Goal: Register for event/course

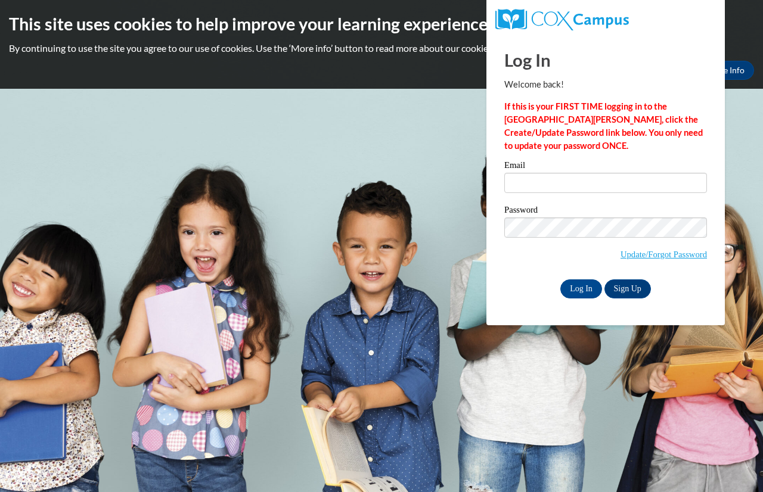
click at [559, 171] on label "Email" at bounding box center [605, 167] width 203 height 12
click at [559, 173] on input "Email" at bounding box center [605, 183] width 203 height 20
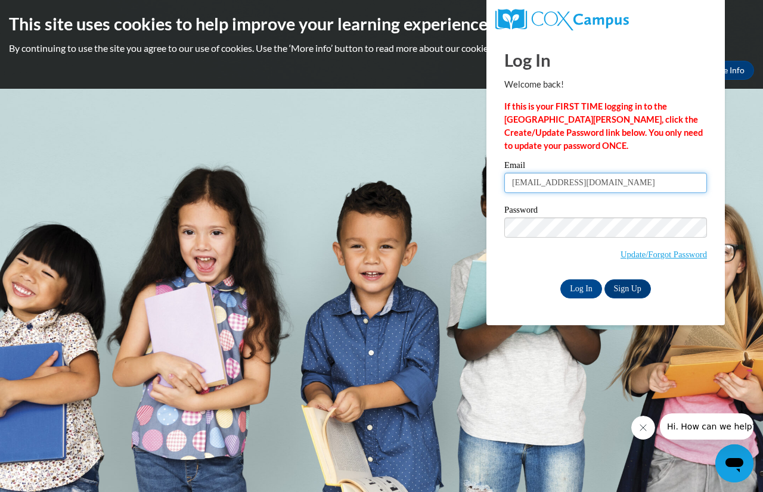
type input "[EMAIL_ADDRESS][DOMAIN_NAME]"
click at [572, 290] on input "Log In" at bounding box center [581, 289] width 42 height 19
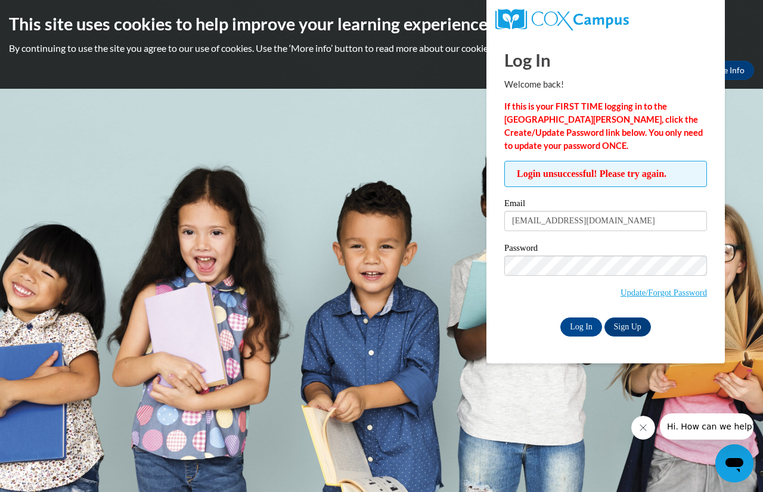
click at [593, 253] on label "Password" at bounding box center [605, 250] width 203 height 12
click at [642, 327] on link "Sign Up" at bounding box center [628, 327] width 47 height 19
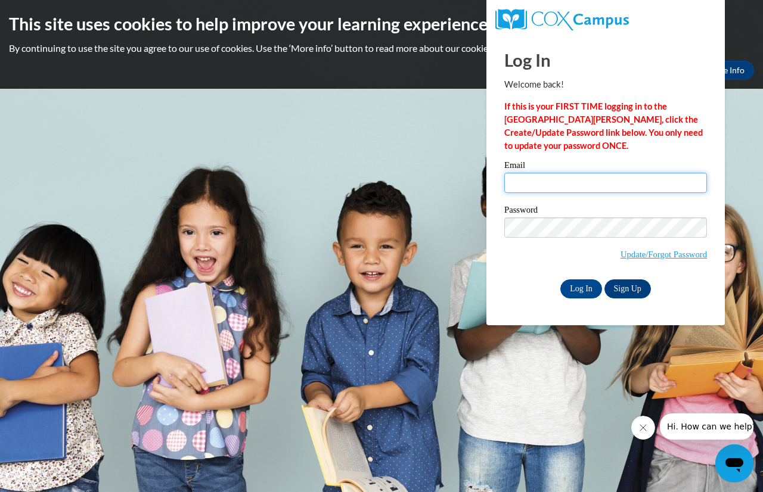
click at [561, 179] on input "Email" at bounding box center [605, 183] width 203 height 20
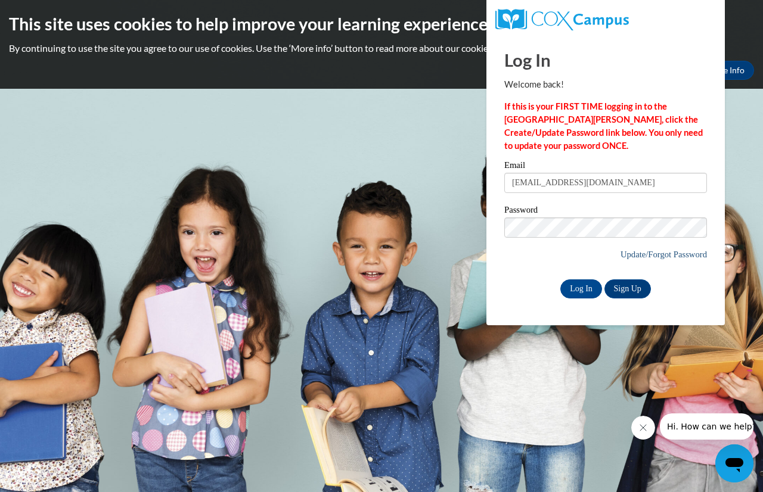
click at [621, 256] on link "Update/Forgot Password" at bounding box center [664, 255] width 86 height 10
click at [556, 183] on input "eeitel@greeenfield.k12.wi.us" at bounding box center [605, 183] width 203 height 20
type input "eeitel@greenfield.k12.wi.us"
click at [558, 216] on label "Password" at bounding box center [605, 212] width 203 height 12
click at [591, 290] on input "Log In" at bounding box center [581, 289] width 42 height 19
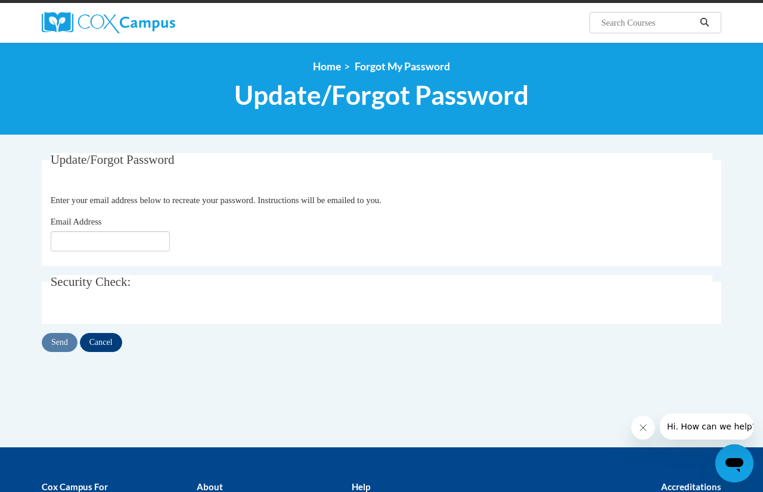
scroll to position [86, 0]
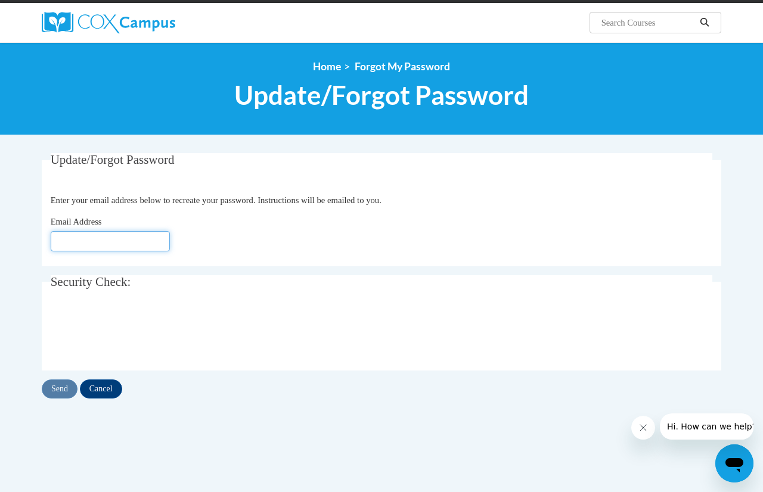
click at [147, 241] on input "Email Address" at bounding box center [110, 241] width 119 height 20
type input "eeitel@greeenfield.k12.wi.us"
click at [51, 391] on input "Send" at bounding box center [60, 389] width 36 height 19
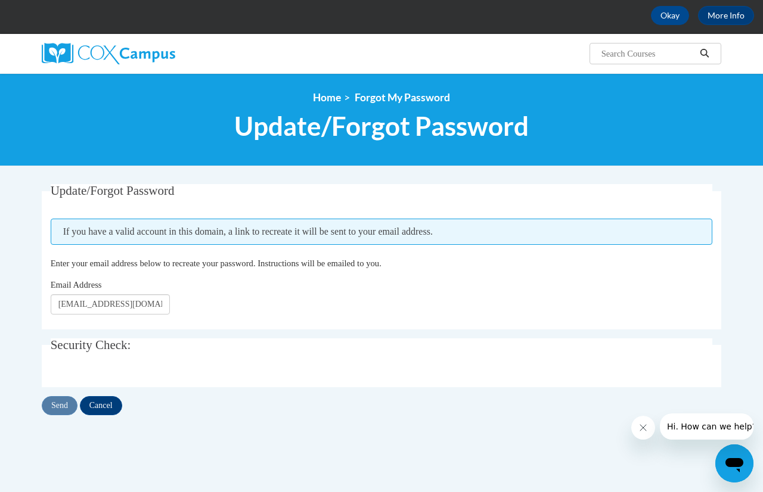
scroll to position [57, 0]
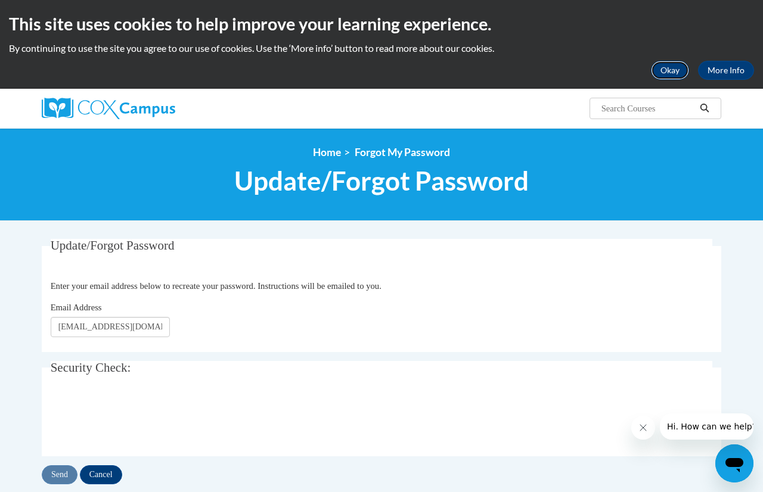
click at [684, 72] on button "Okay" at bounding box center [670, 70] width 38 height 19
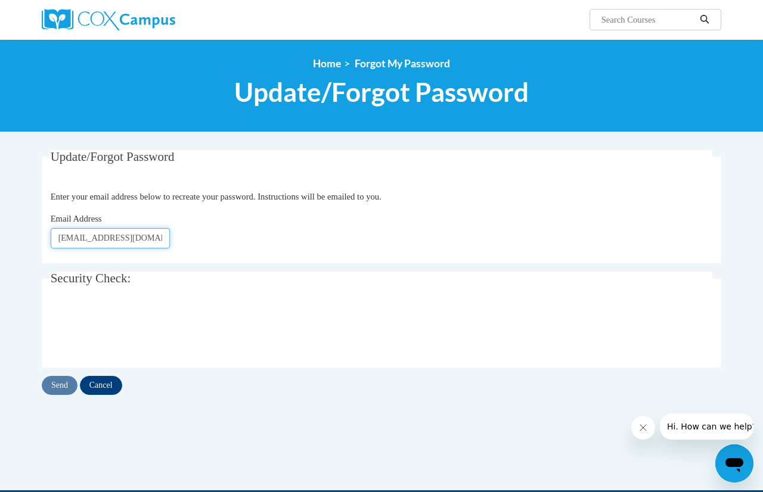
click at [98, 232] on input "eeitel@greeenfield.k12.wi.us" at bounding box center [110, 238] width 119 height 20
type input "eeitel@greenfield.k12.wi.us"
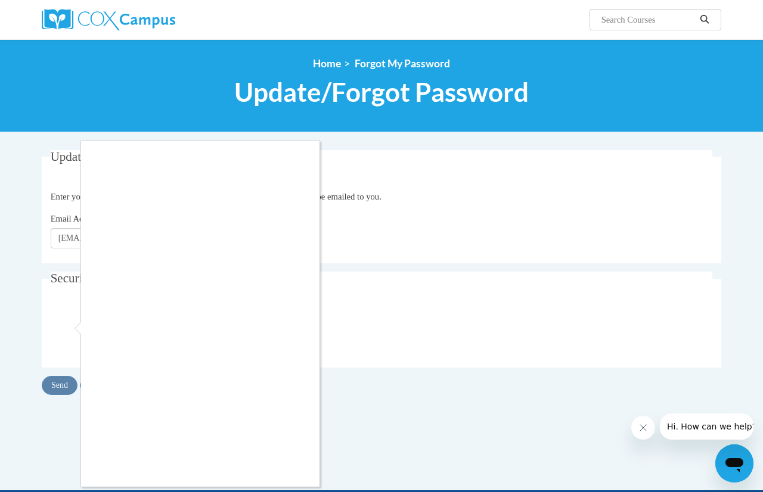
click at [63, 8] on div at bounding box center [381, 246] width 763 height 492
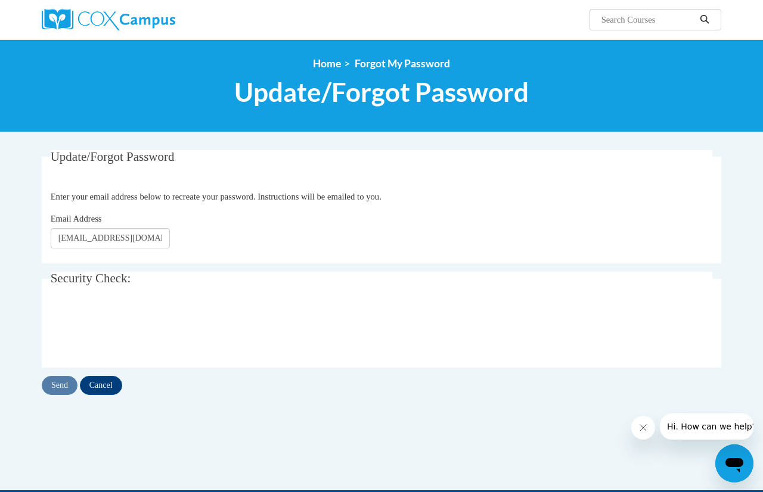
click at [63, 8] on div at bounding box center [149, 19] width 233 height 39
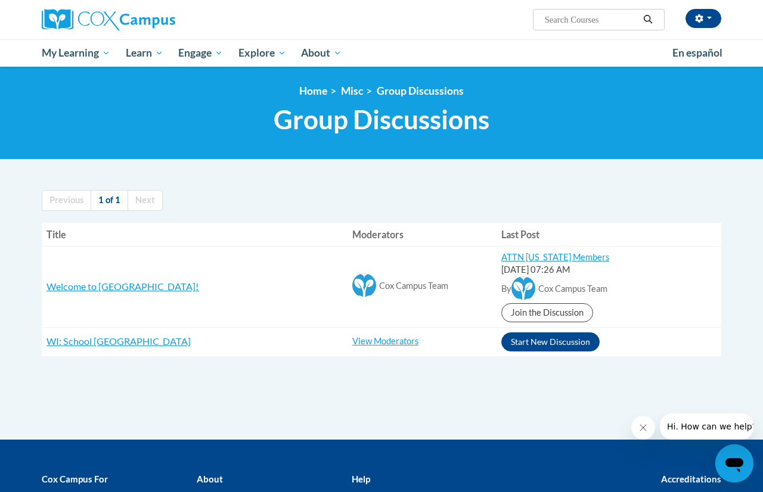
click at [617, 394] on div "Start New Discussion Previous 1 of 1 Next Title Moderators Last Post Welcome to…" at bounding box center [382, 309] width 698 height 262
click at [569, 427] on div "Start New Discussion Previous 1 of 1 Next Title Moderators Last Post Welcome to…" at bounding box center [382, 309] width 698 height 262
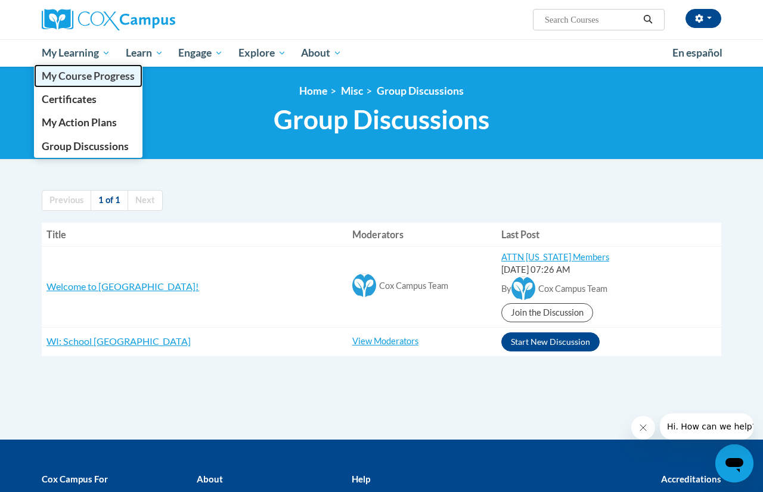
click at [80, 72] on span "My Course Progress" at bounding box center [88, 76] width 93 height 13
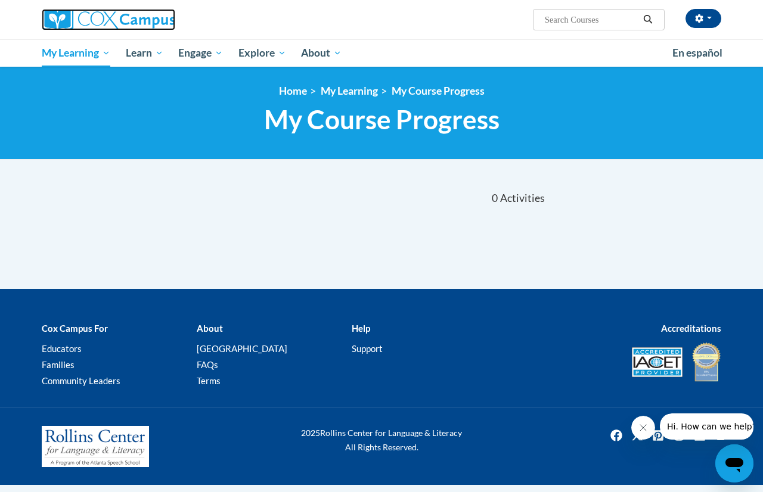
click at [64, 17] on img at bounding box center [109, 19] width 134 height 21
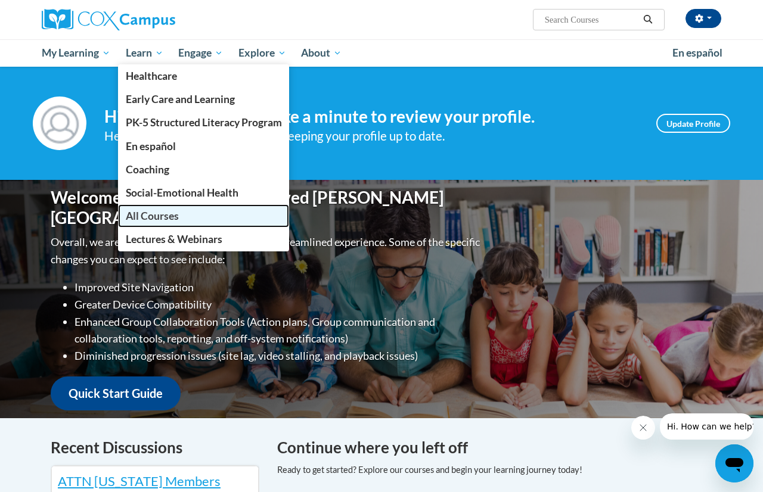
click at [155, 215] on span "All Courses" at bounding box center [152, 216] width 53 height 13
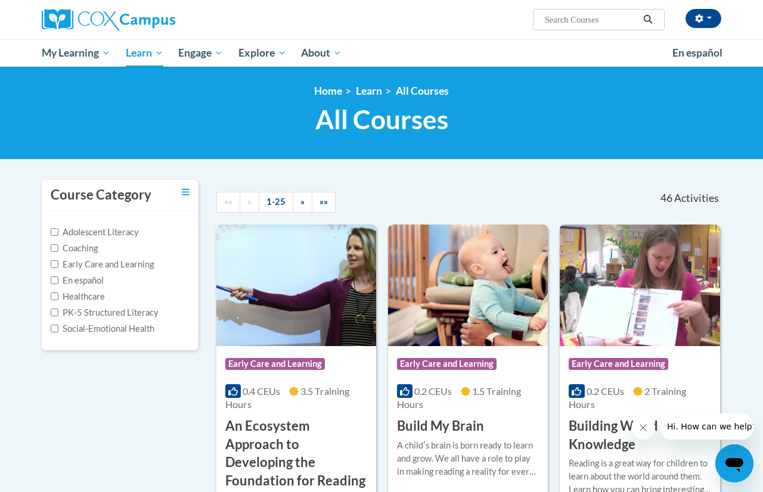
click at [588, 15] on input "Search..." at bounding box center [591, 20] width 95 height 14
type input "writing"
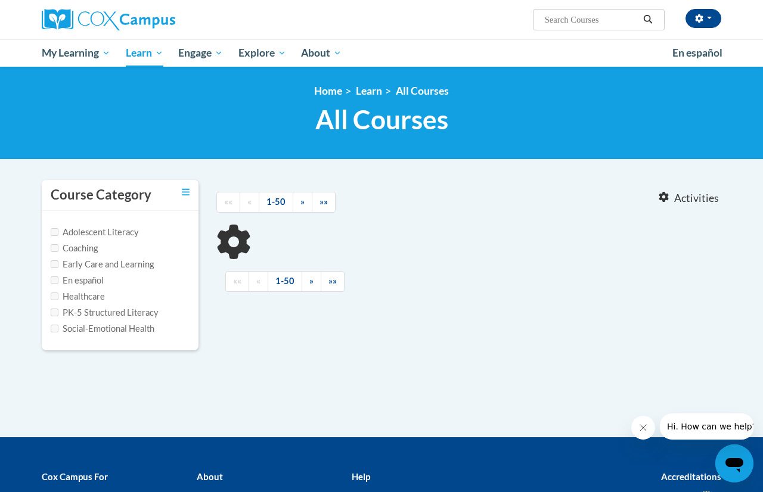
type input "writing"
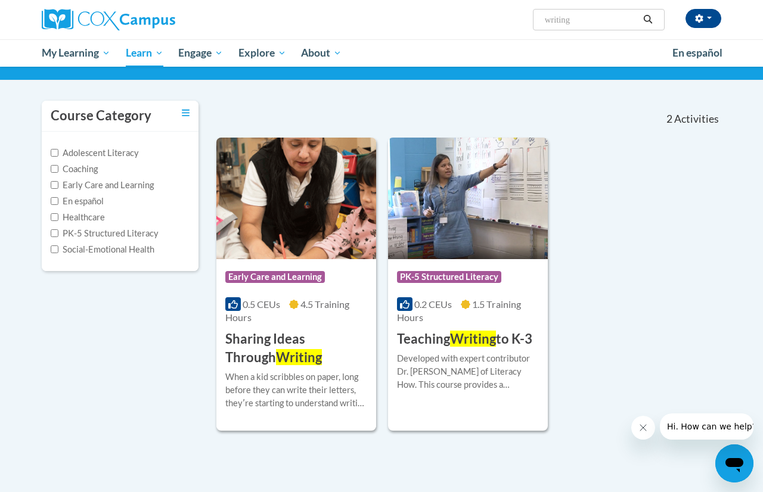
scroll to position [100, 0]
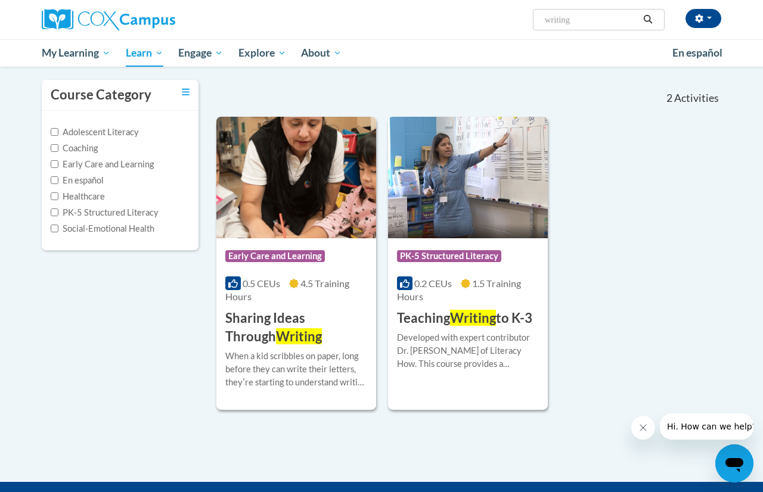
click at [448, 332] on div "Developed with expert contributor Dr. Margie Gillis of Literacy How. This cours…" at bounding box center [468, 350] width 142 height 39
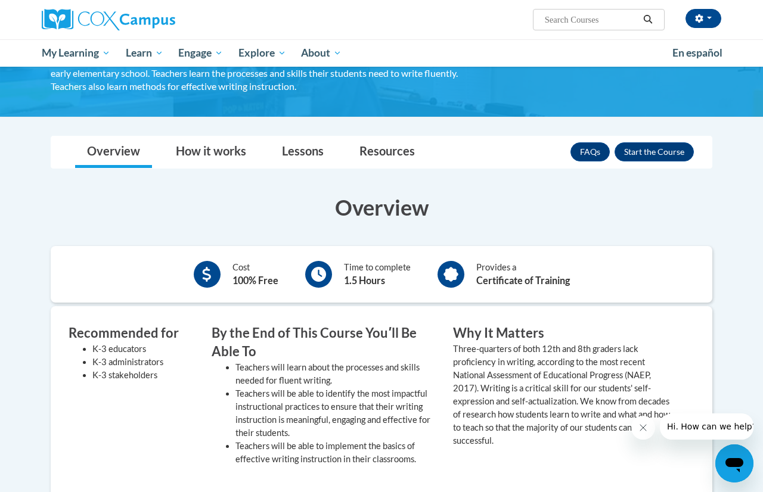
scroll to position [104, 0]
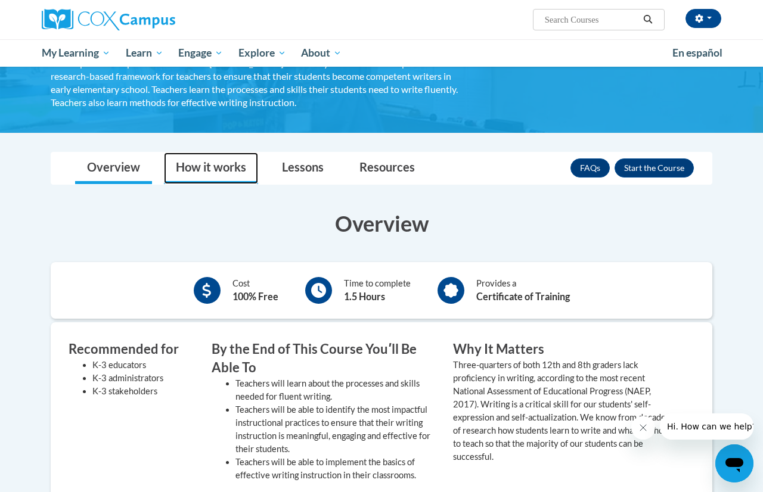
click at [191, 176] on link "How it works" at bounding box center [211, 169] width 94 height 32
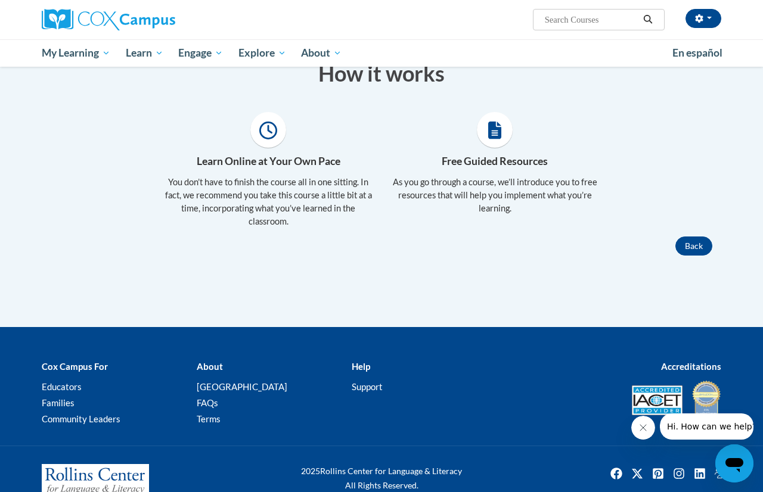
scroll to position [0, 0]
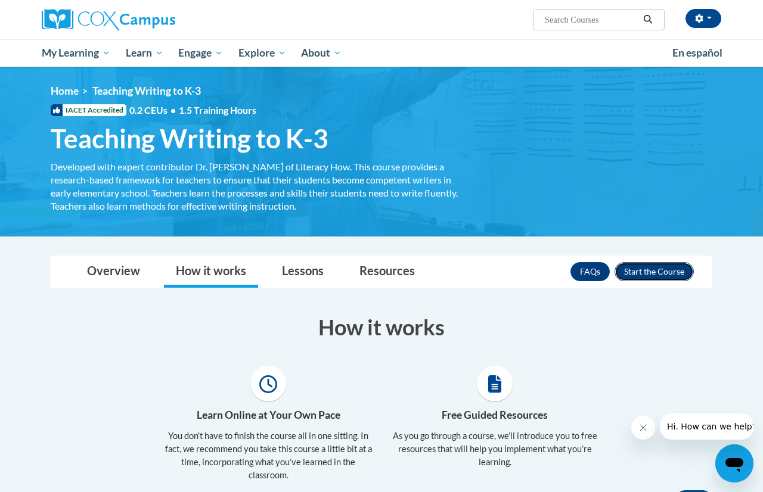
click at [686, 273] on button "Enroll" at bounding box center [654, 271] width 79 height 19
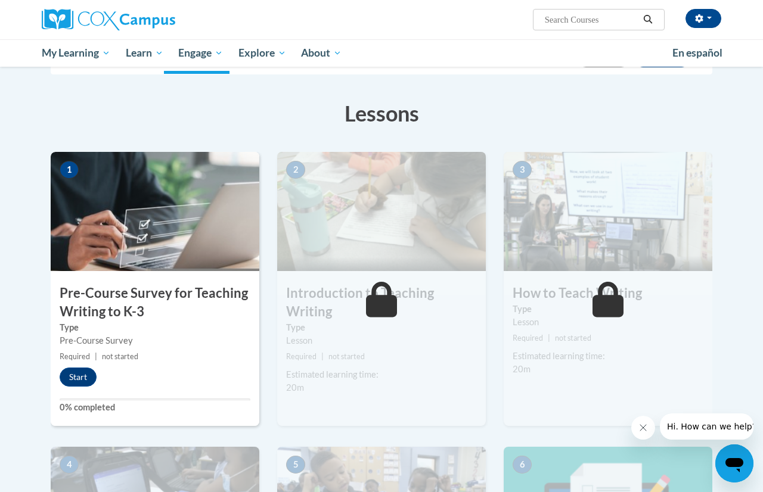
scroll to position [162, 0]
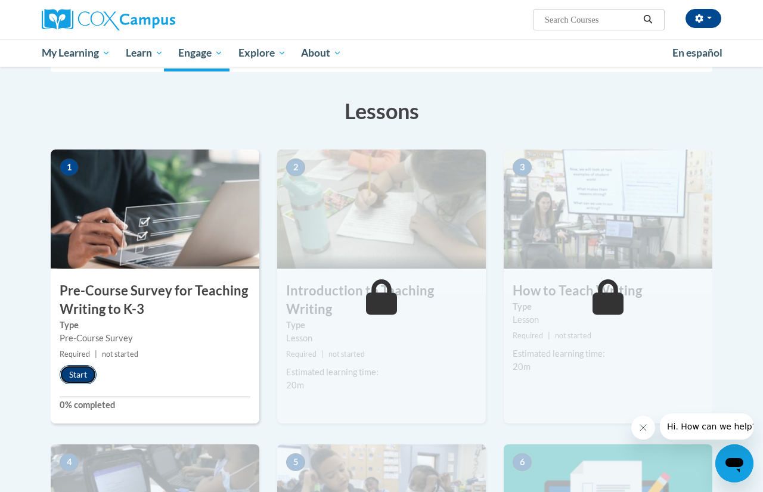
click at [88, 371] on button "Start" at bounding box center [78, 374] width 37 height 19
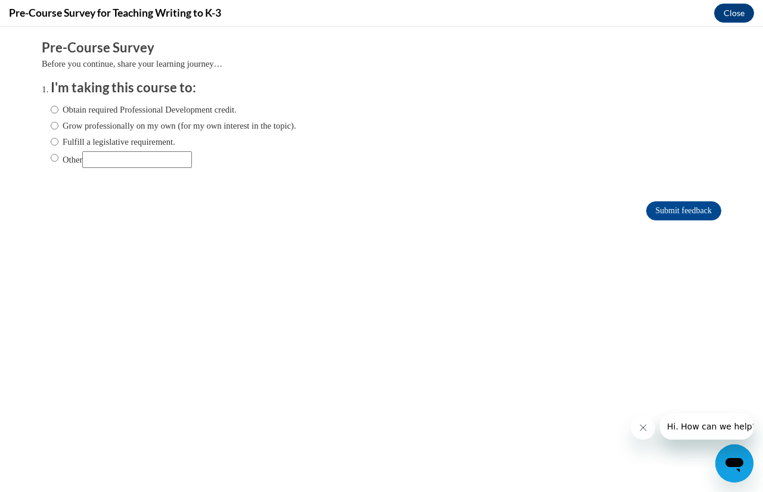
scroll to position [0, 0]
click at [148, 114] on label "Obtain required Professional Development credit." at bounding box center [144, 109] width 186 height 13
click at [58, 114] on input "Obtain required Professional Development credit." at bounding box center [55, 109] width 8 height 13
radio input "true"
click at [147, 128] on label "Grow professionally on my own (for my own interest in the topic)." at bounding box center [174, 125] width 246 height 13
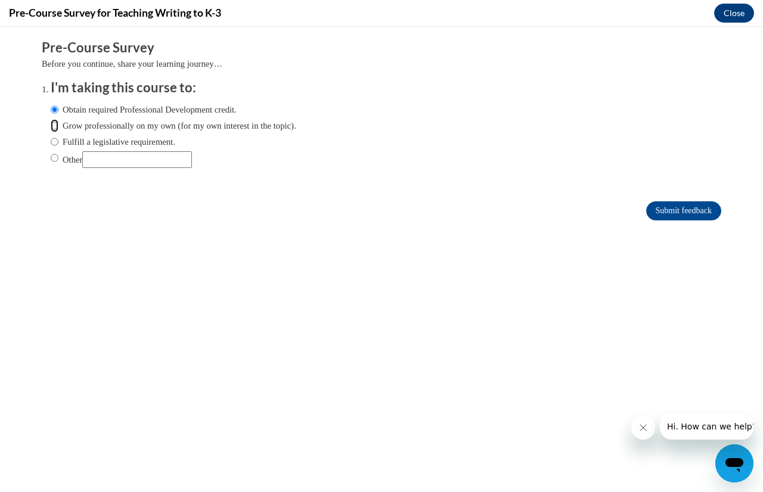
click at [58, 128] on input "Grow professionally on my own (for my own interest in the topic)." at bounding box center [55, 125] width 8 height 13
radio input "true"
click at [154, 109] on label "Obtain required Professional Development credit." at bounding box center [144, 109] width 186 height 13
click at [58, 109] on input "Obtain required Professional Development credit." at bounding box center [55, 109] width 8 height 13
radio input "true"
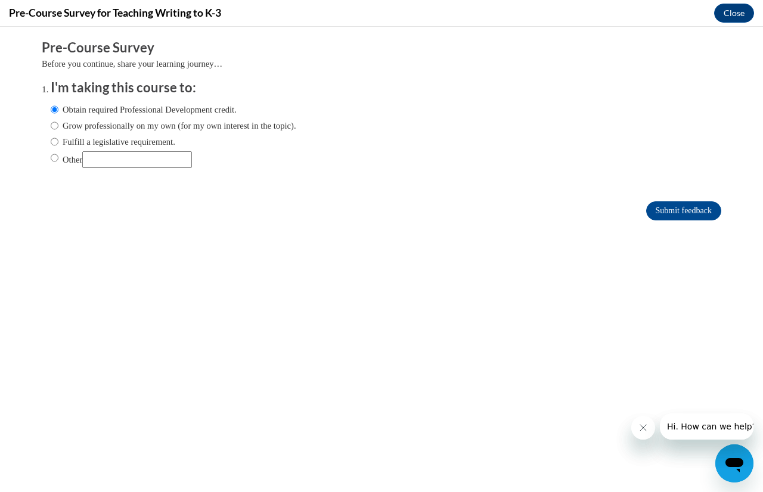
click at [677, 225] on form "Pre-Course Survey Before you continue, share your learning journey… I'm taking …" at bounding box center [382, 136] width 680 height 194
click at [677, 215] on input "Submit feedback" at bounding box center [683, 211] width 75 height 19
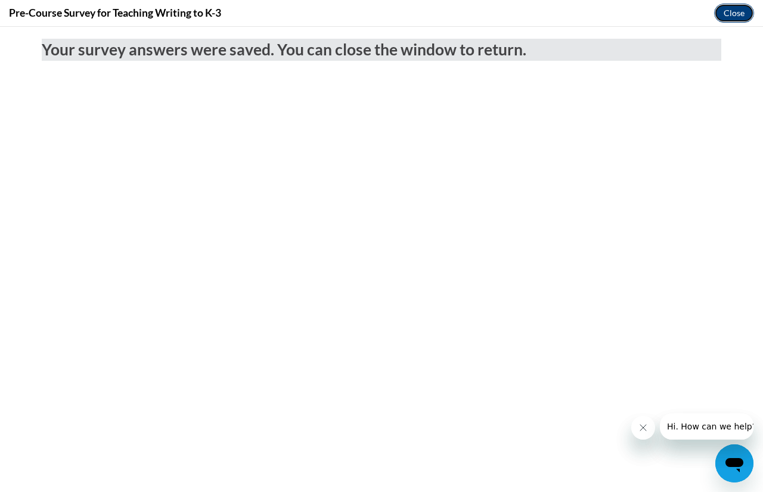
click at [748, 17] on button "Close" at bounding box center [734, 13] width 40 height 19
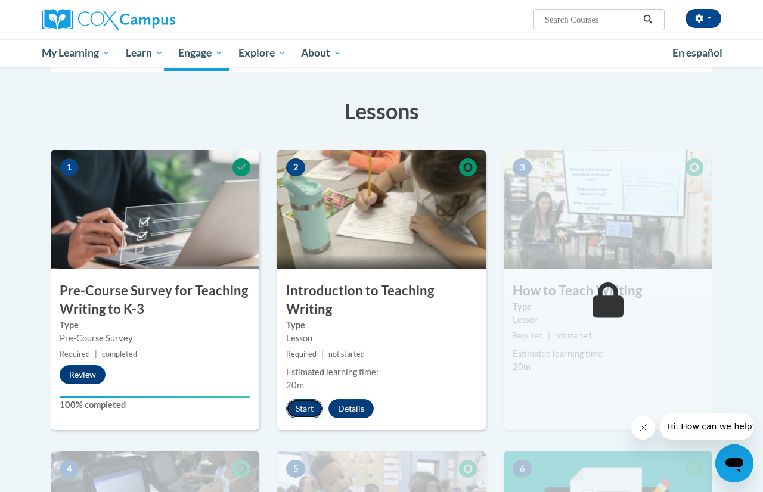
click at [314, 410] on button "Start" at bounding box center [304, 408] width 37 height 19
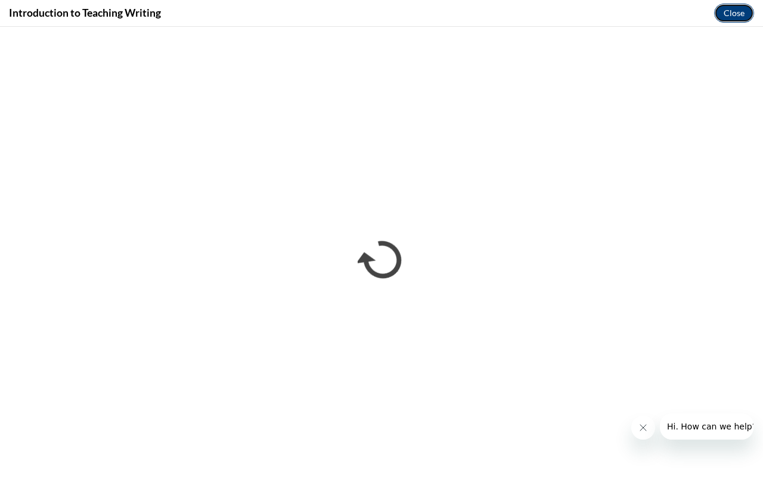
click at [741, 17] on button "Close" at bounding box center [734, 13] width 40 height 19
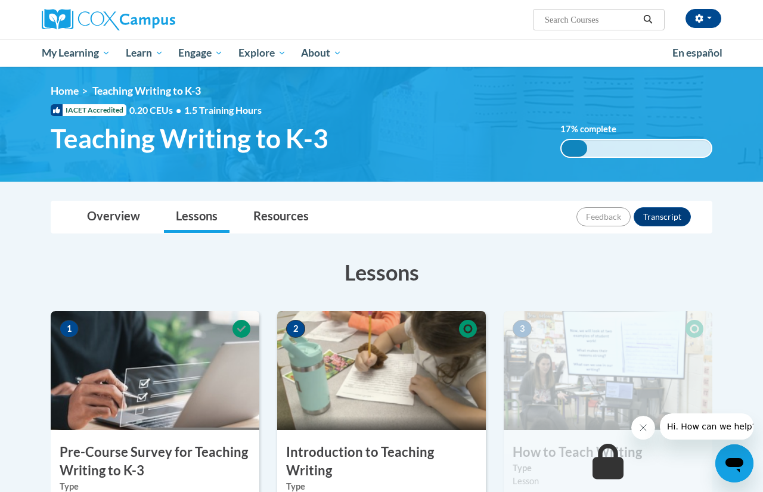
click at [608, 23] on input "Search..." at bounding box center [591, 20] width 95 height 14
type input "oral language"
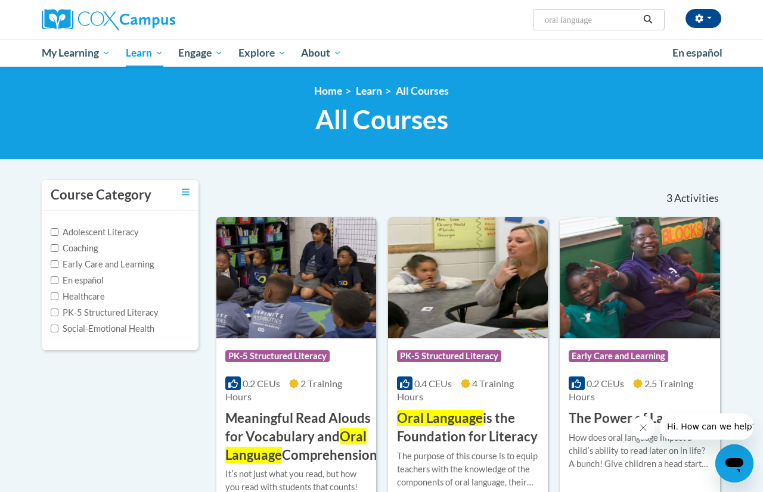
click at [614, 26] on input "oral language" at bounding box center [591, 20] width 95 height 14
type input "o"
type input "c"
type input "vocab"
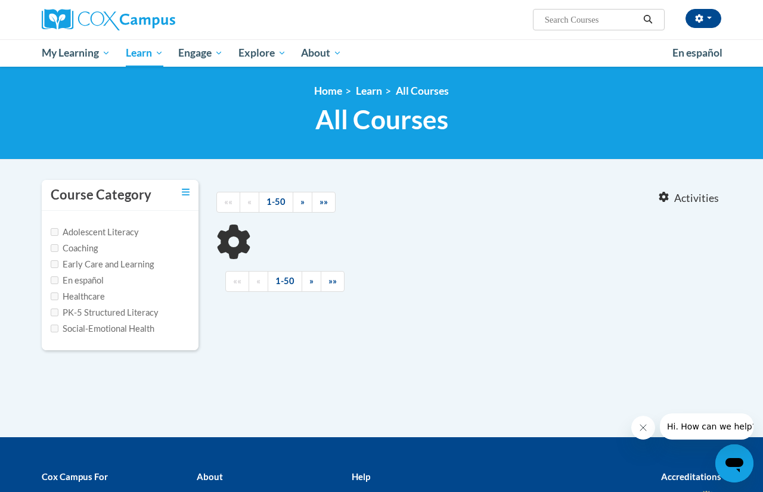
type input "vocab"
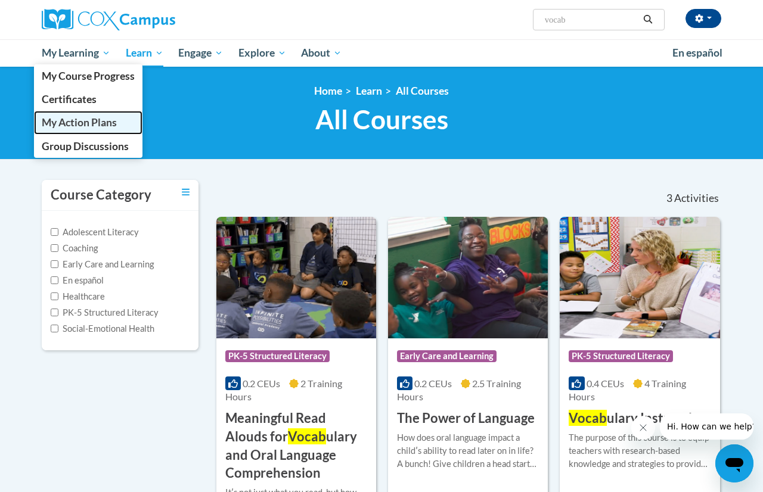
click at [94, 124] on span "My Action Plans" at bounding box center [79, 122] width 75 height 13
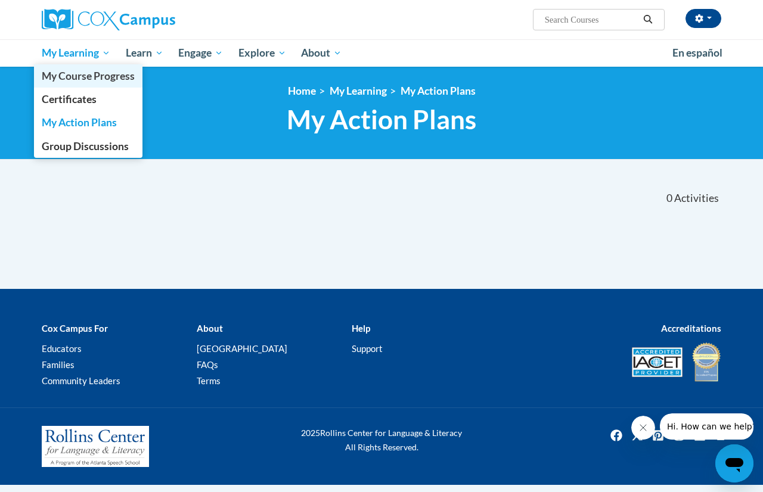
click at [97, 73] on span "My Course Progress" at bounding box center [88, 76] width 93 height 13
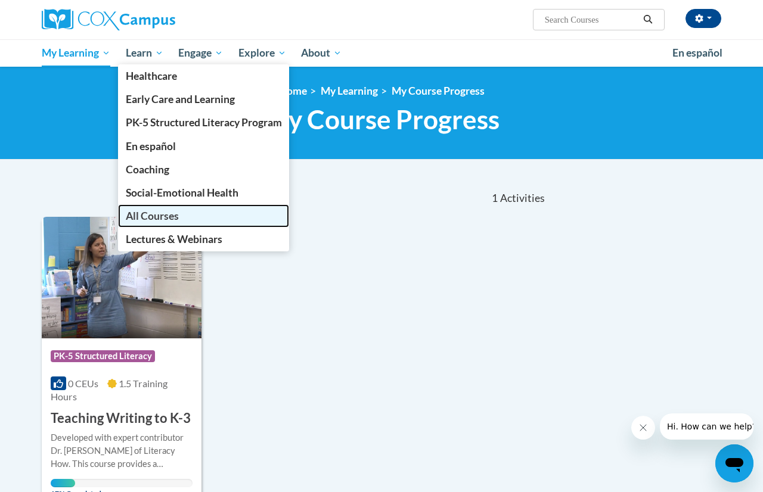
click at [173, 220] on span "All Courses" at bounding box center [152, 216] width 53 height 13
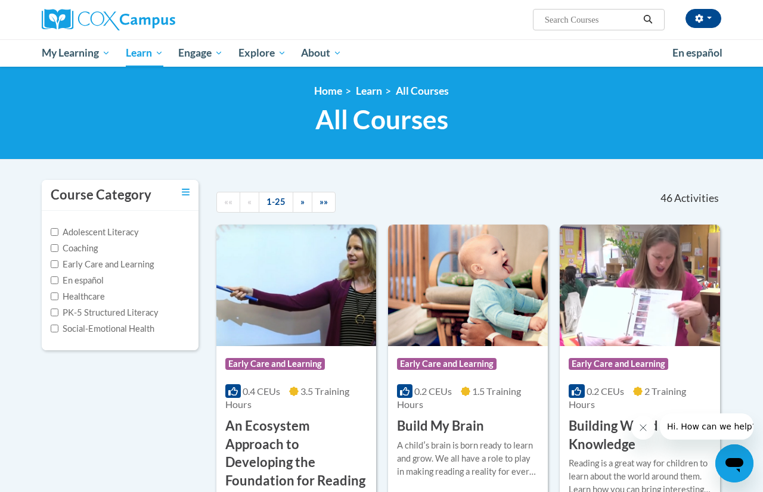
click at [134, 314] on label "PK-5 Structured Literacy" at bounding box center [105, 312] width 108 height 13
click at [58, 314] on input "PK-5 Structured Literacy" at bounding box center [55, 313] width 8 height 8
checkbox input "true"
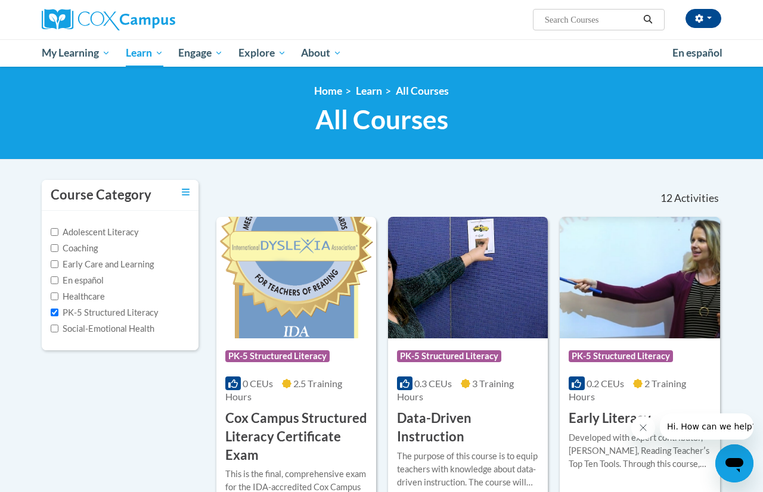
click at [166, 356] on div "Course Category Adolescent Literacy Coaching Early Care and Learning En español…" at bounding box center [120, 273] width 157 height 186
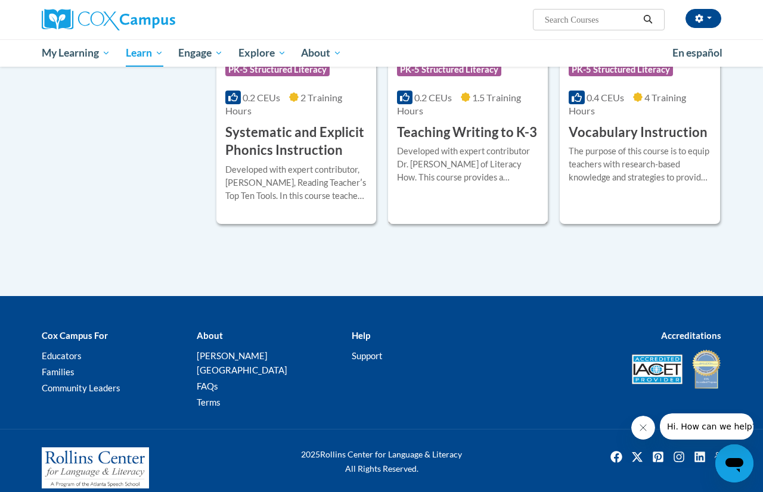
click at [449, 116] on div "0.2 CEUs 1.5 Training Hours" at bounding box center [468, 104] width 142 height 26
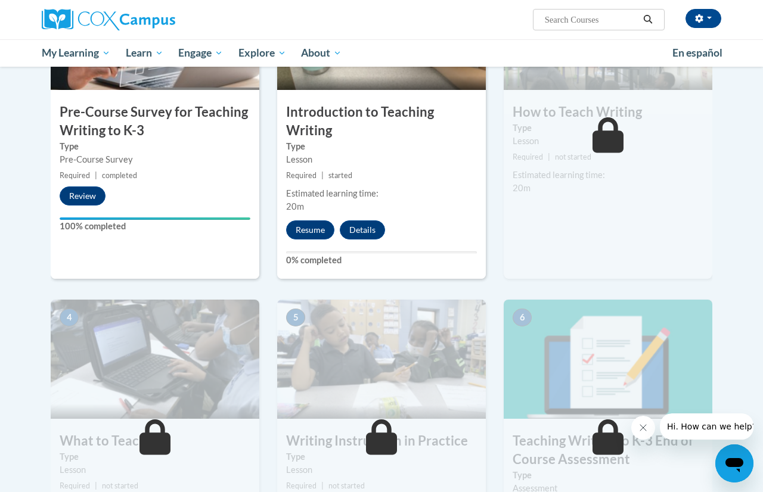
scroll to position [339, 0]
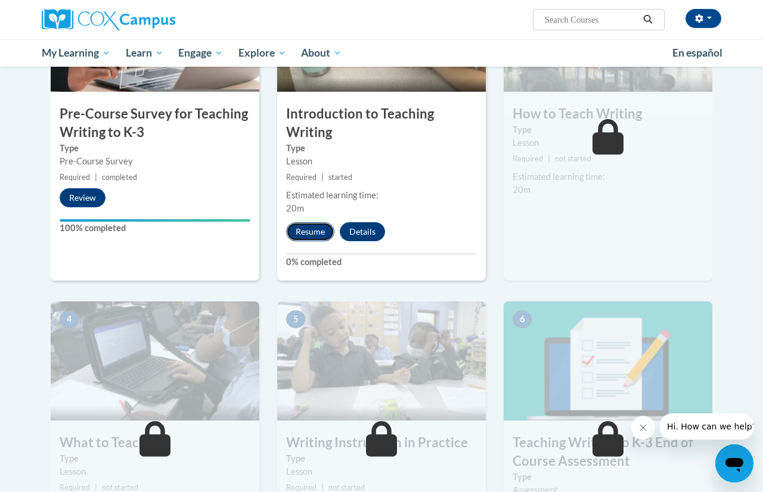
click at [319, 234] on button "Resume" at bounding box center [310, 231] width 48 height 19
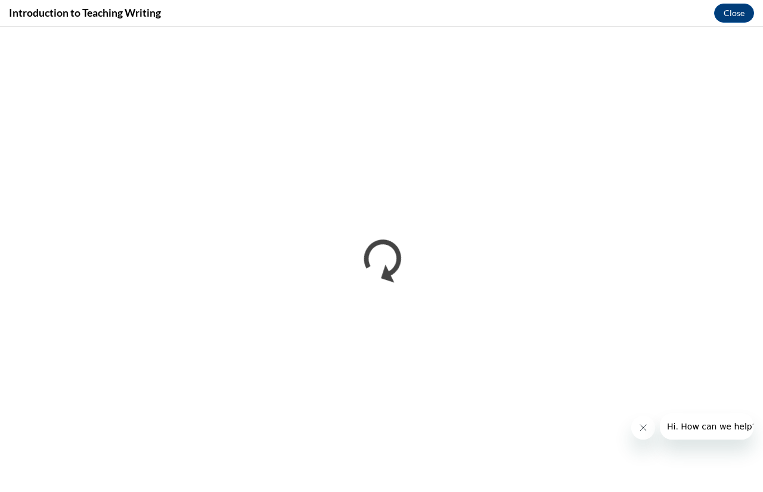
scroll to position [0, 0]
click at [643, 421] on button "Close message from company" at bounding box center [643, 428] width 24 height 24
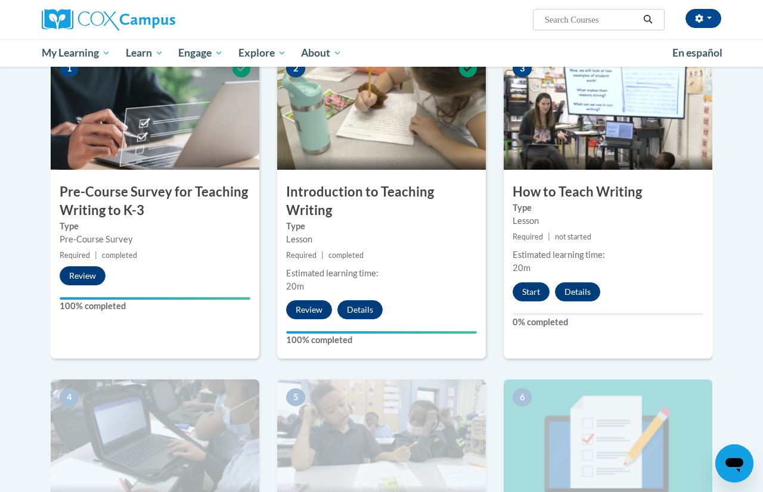
scroll to position [305, 0]
